Goal: Transaction & Acquisition: Purchase product/service

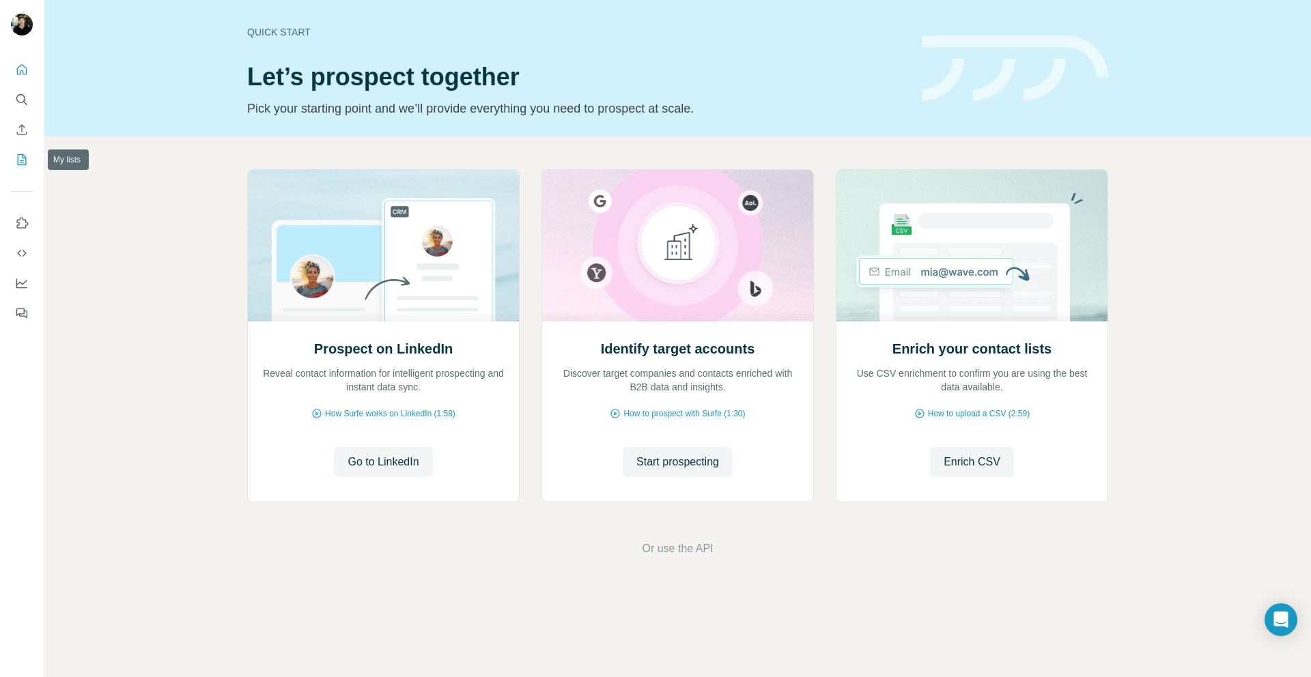
click at [22, 160] on icon "My lists" at bounding box center [22, 160] width 14 height 14
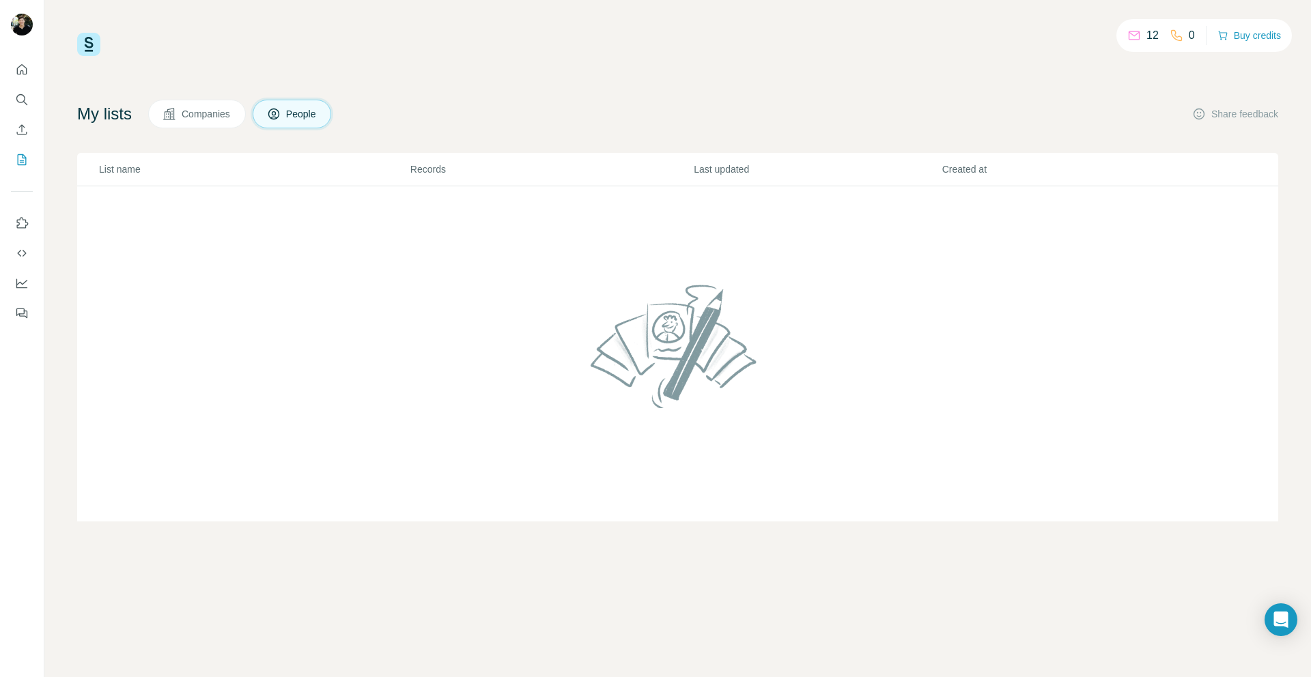
click at [230, 115] on span "Companies" at bounding box center [207, 114] width 50 height 14
click at [23, 71] on icon "Quick start" at bounding box center [22, 70] width 14 height 14
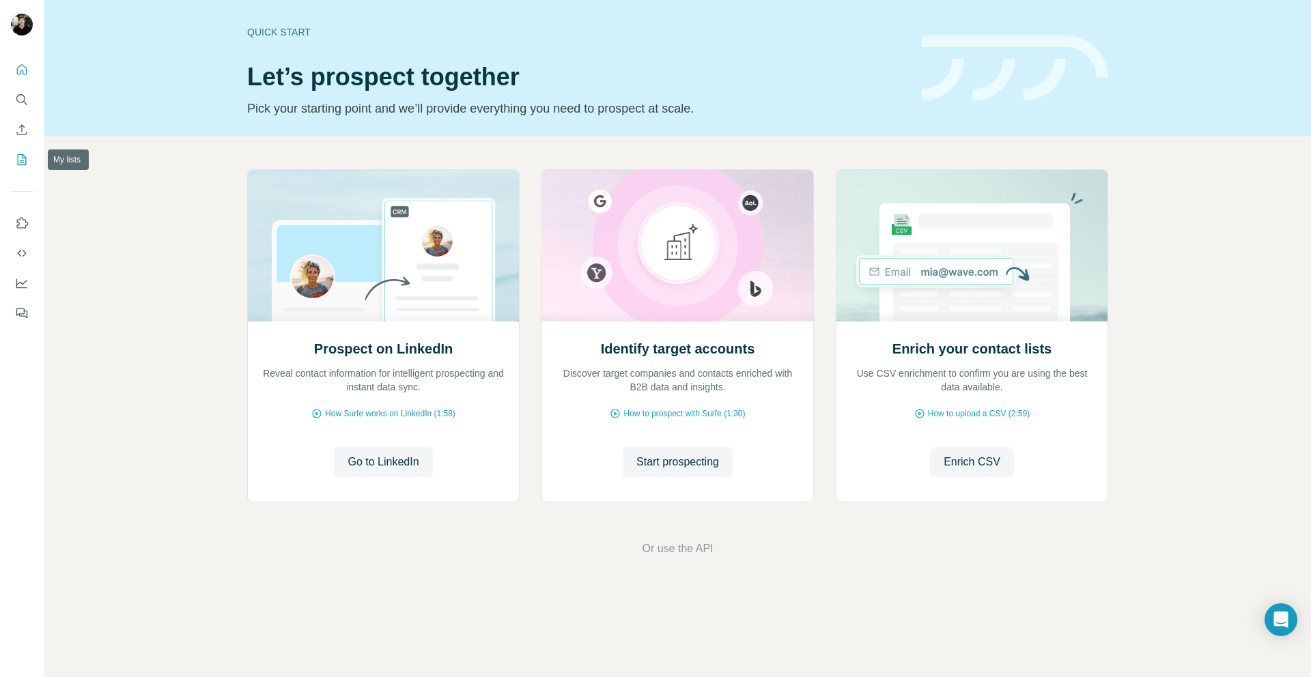
click at [27, 159] on icon "My lists" at bounding box center [22, 160] width 14 height 14
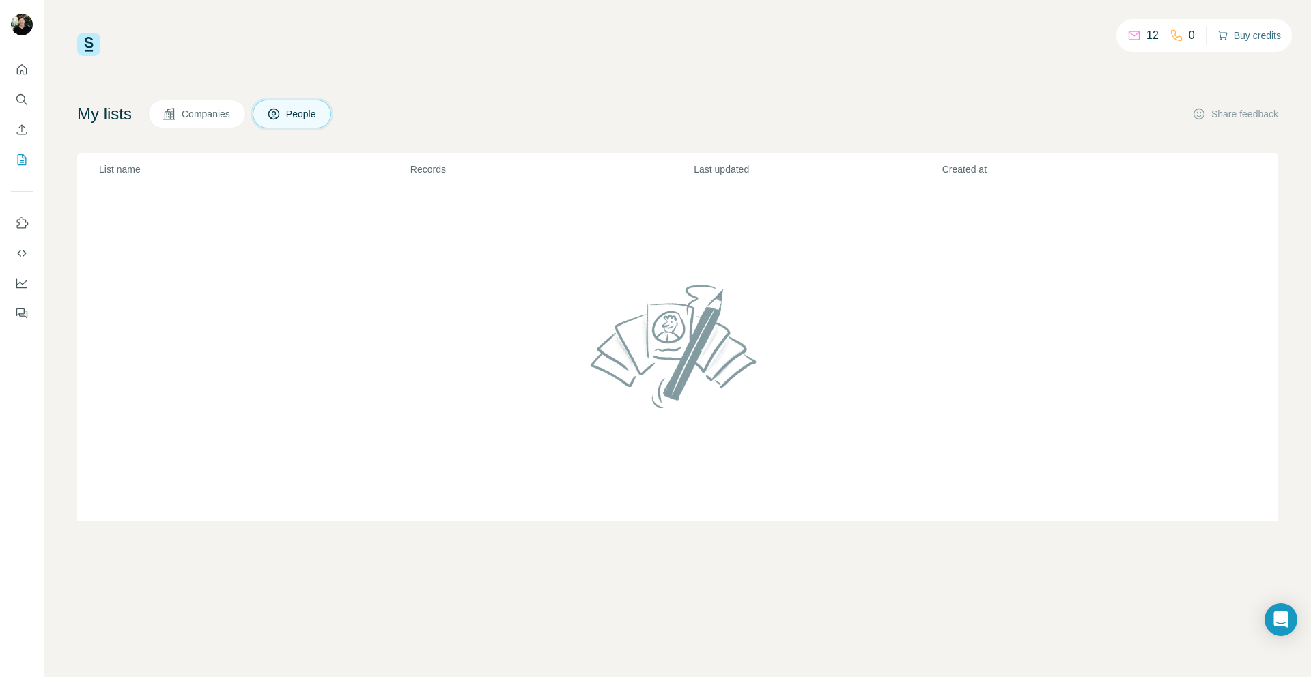
click at [1248, 36] on button "Buy credits" at bounding box center [1248, 35] width 63 height 19
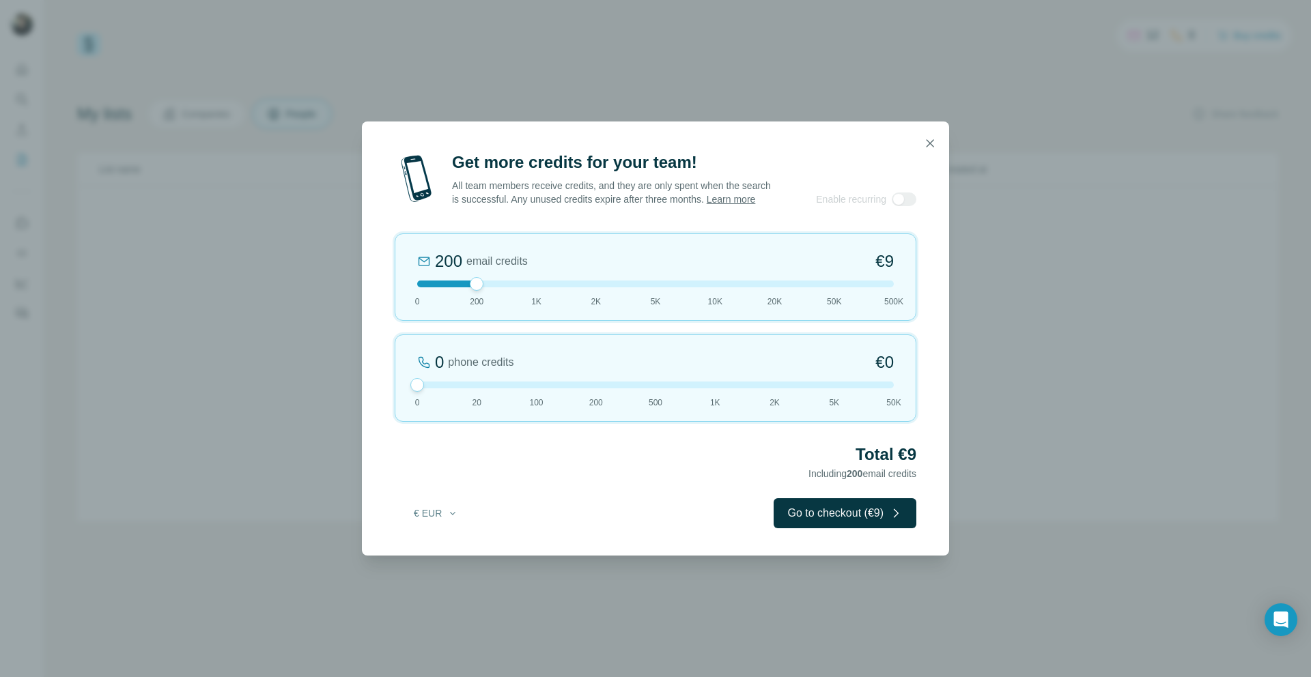
drag, startPoint x: 479, startPoint y: 394, endPoint x: 373, endPoint y: 386, distance: 106.1
click at [373, 386] on div "Get more credits for your team! All team members receive credits, and they are …" at bounding box center [655, 354] width 587 height 404
drag, startPoint x: 477, startPoint y: 296, endPoint x: 522, endPoint y: 292, distance: 44.6
click at [522, 287] on div at bounding box center [655, 284] width 477 height 7
click at [836, 526] on button "Go to checkout (€42)" at bounding box center [842, 513] width 148 height 30
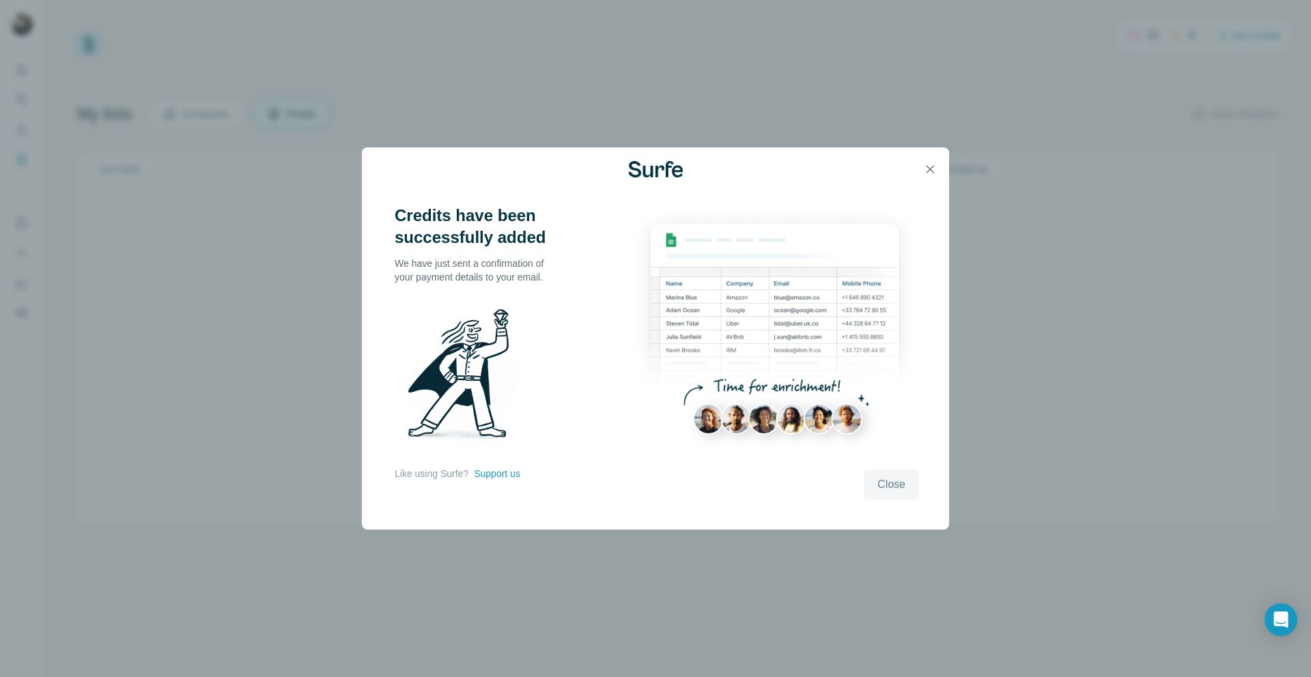
click at [900, 484] on span "Close" at bounding box center [891, 485] width 28 height 16
